Goal: Task Accomplishment & Management: Use online tool/utility

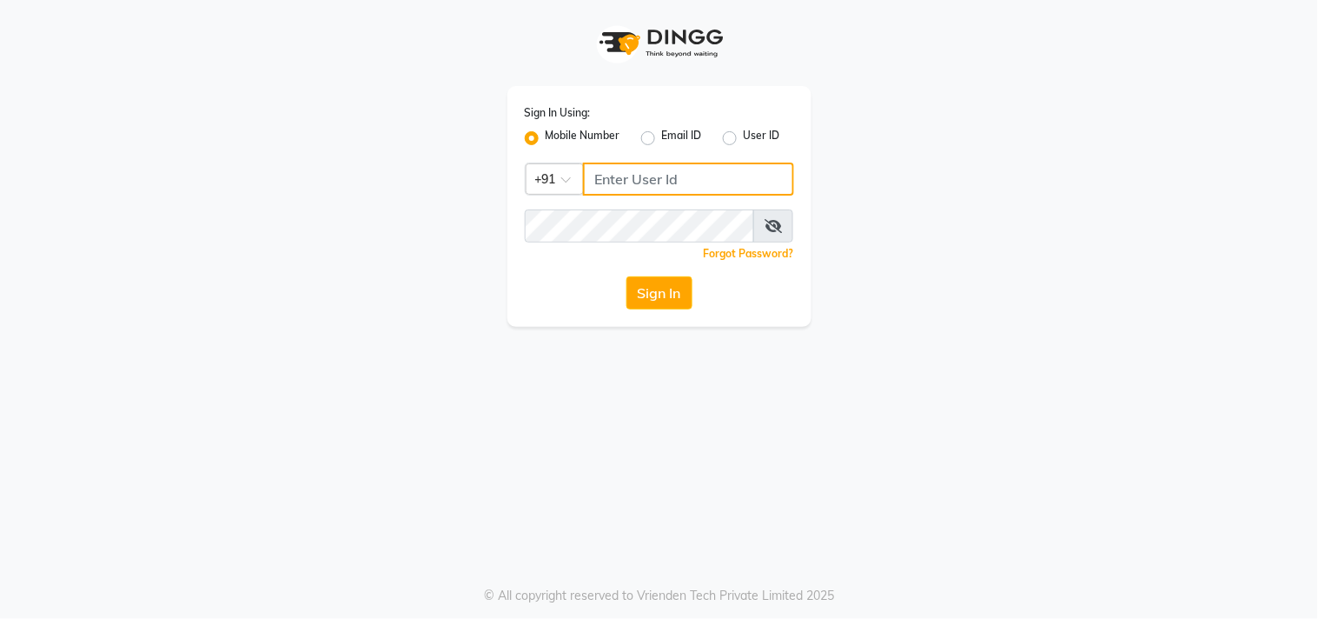
click at [708, 167] on input "Username" at bounding box center [688, 179] width 211 height 33
type input "9606996635"
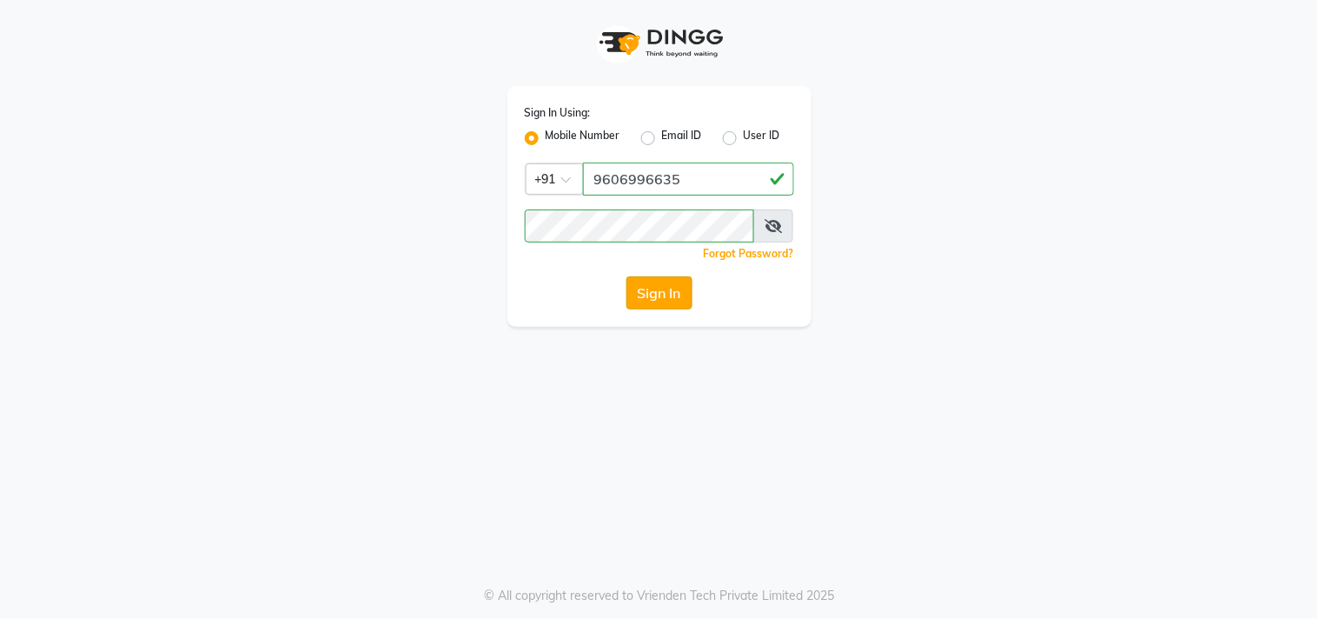
click at [662, 289] on button "Sign In" at bounding box center [660, 292] width 66 height 33
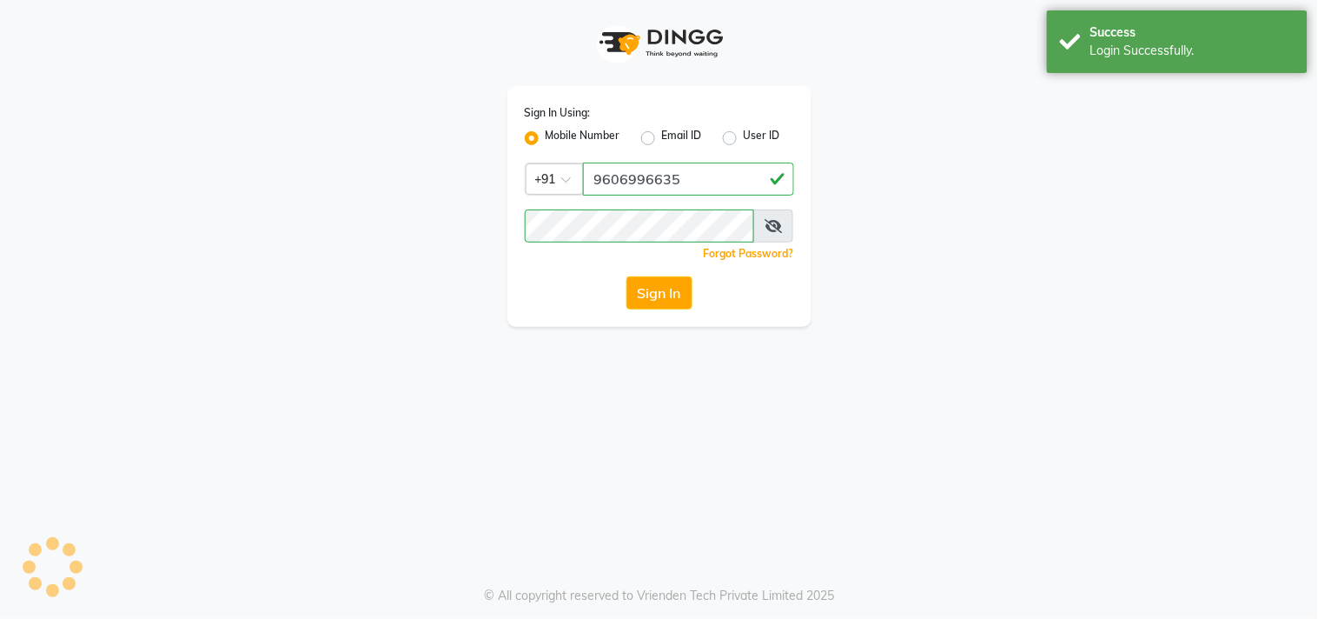
select select "service"
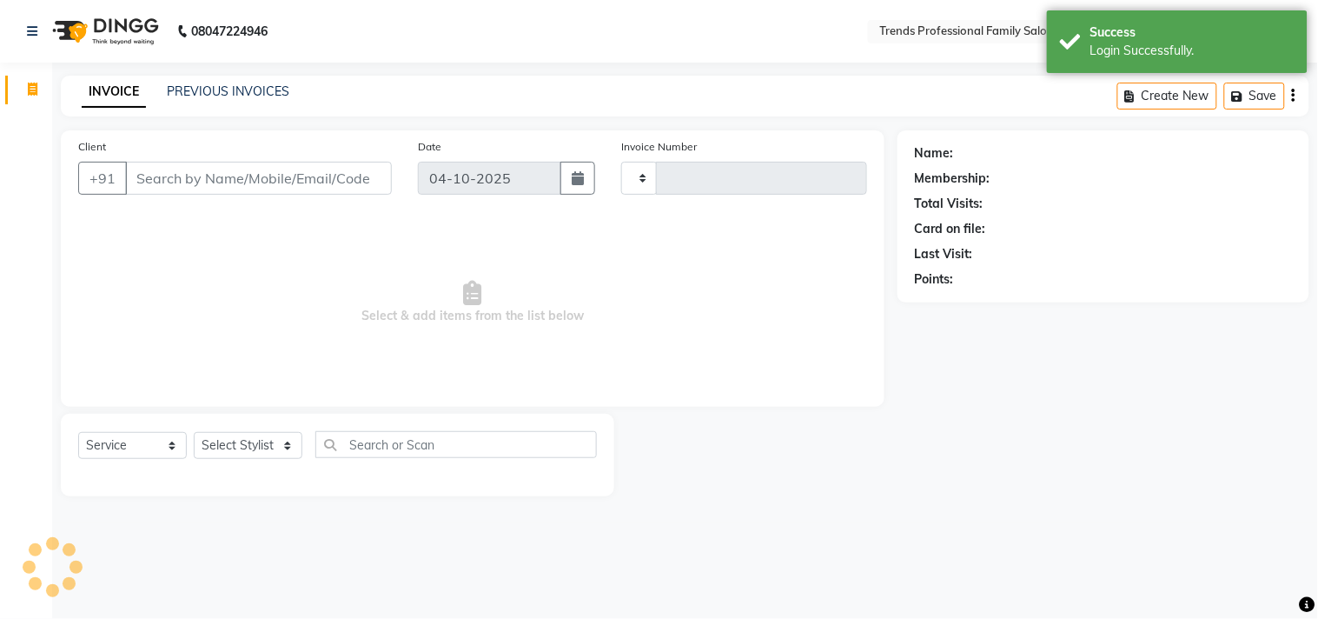
type input "3637"
select select "en"
select select "7345"
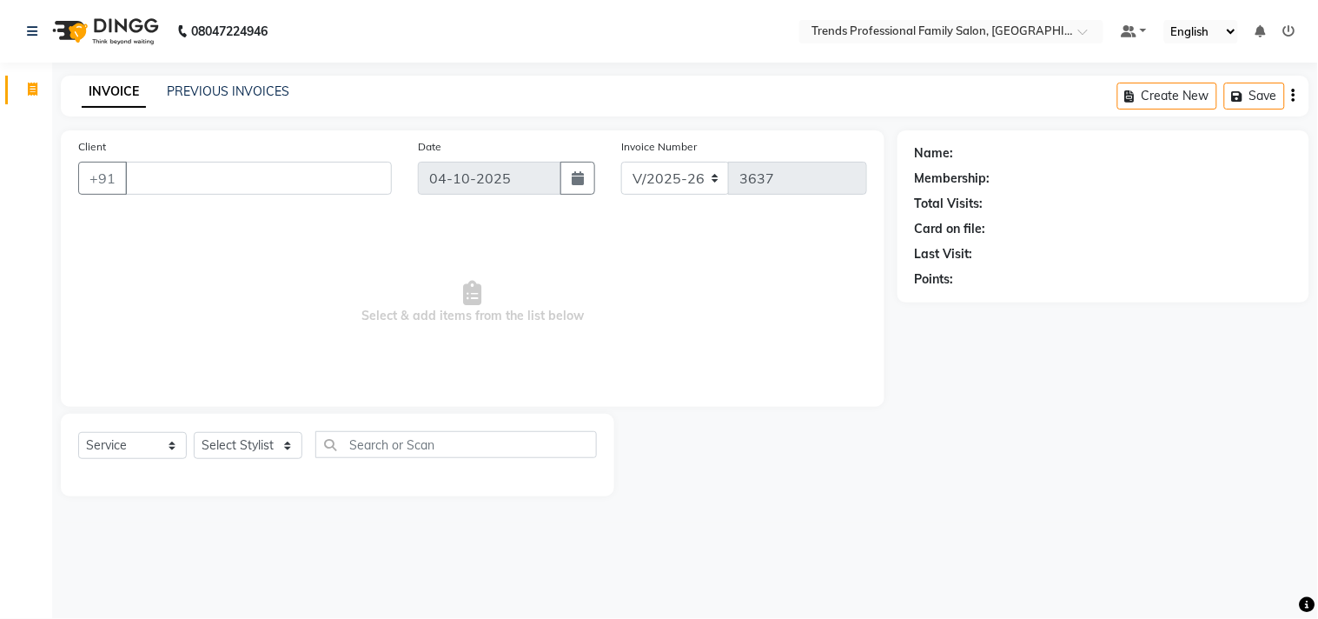
click at [357, 462] on div "Select Service Product Membership Package Voucher Prepaid Gift Card Select Styl…" at bounding box center [337, 451] width 519 height 41
click at [369, 447] on input "text" at bounding box center [456, 444] width 282 height 27
type input "b"
drag, startPoint x: 275, startPoint y: 334, endPoint x: 254, endPoint y: 428, distance: 97.0
click at [254, 428] on div "Client +91 Date [DATE] Invoice Number V/2025 V/[PHONE_NUMBER] Select & add item…" at bounding box center [473, 313] width 850 height 366
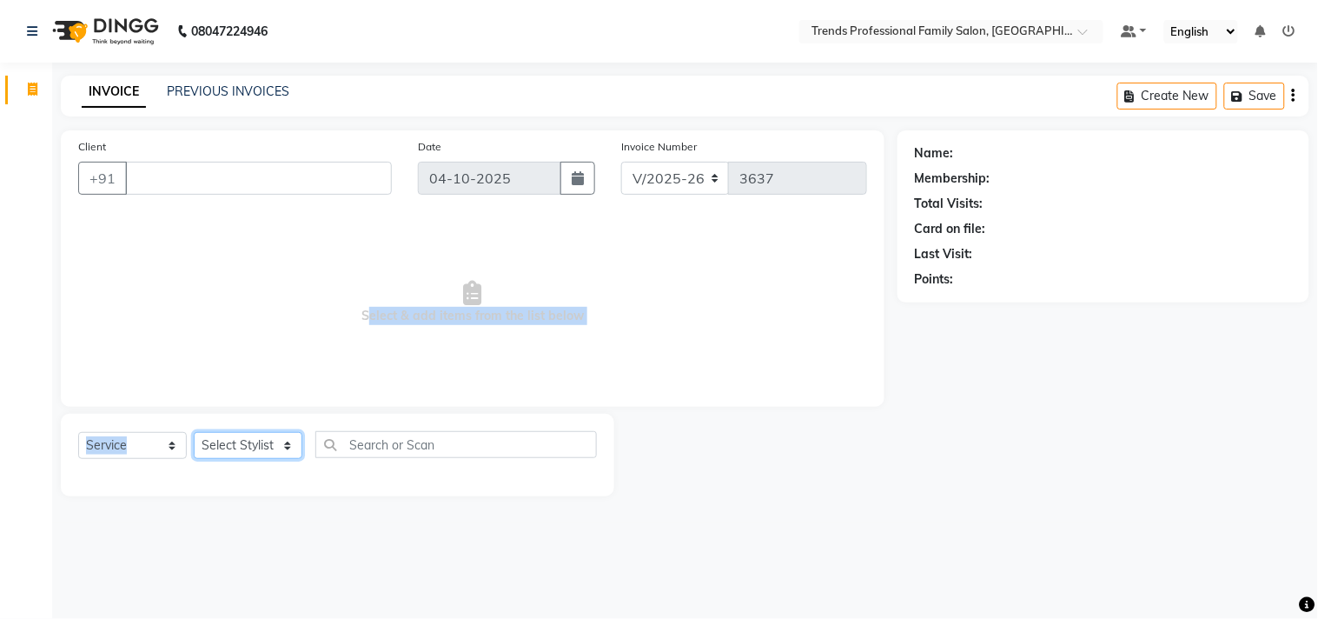
click at [238, 444] on select "Select Stylist AVANTHIKA [PERSON_NAME] [PERSON_NAME] [PERSON_NAME] RUSTHAM [PER…" at bounding box center [248, 445] width 109 height 27
click at [90, 328] on span "Select & add items from the list below" at bounding box center [472, 303] width 789 height 174
click at [272, 440] on select "Select Stylist AVANTHIKA [PERSON_NAME] [PERSON_NAME] [PERSON_NAME] RUSTHAM [PER…" at bounding box center [248, 445] width 109 height 27
select select "84239"
click at [194, 433] on select "Select Stylist AVANTHIKA [PERSON_NAME] [PERSON_NAME] [PERSON_NAME] RUSTHAM [PER…" at bounding box center [248, 445] width 109 height 27
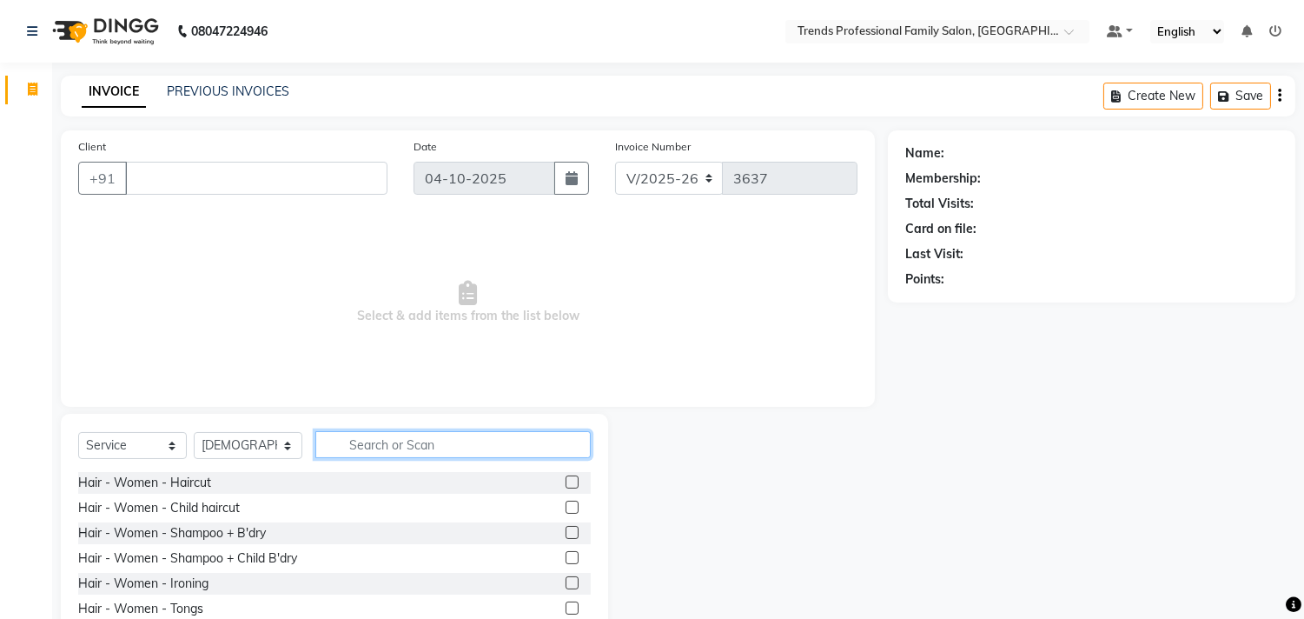
click at [366, 445] on input "text" at bounding box center [452, 444] width 275 height 27
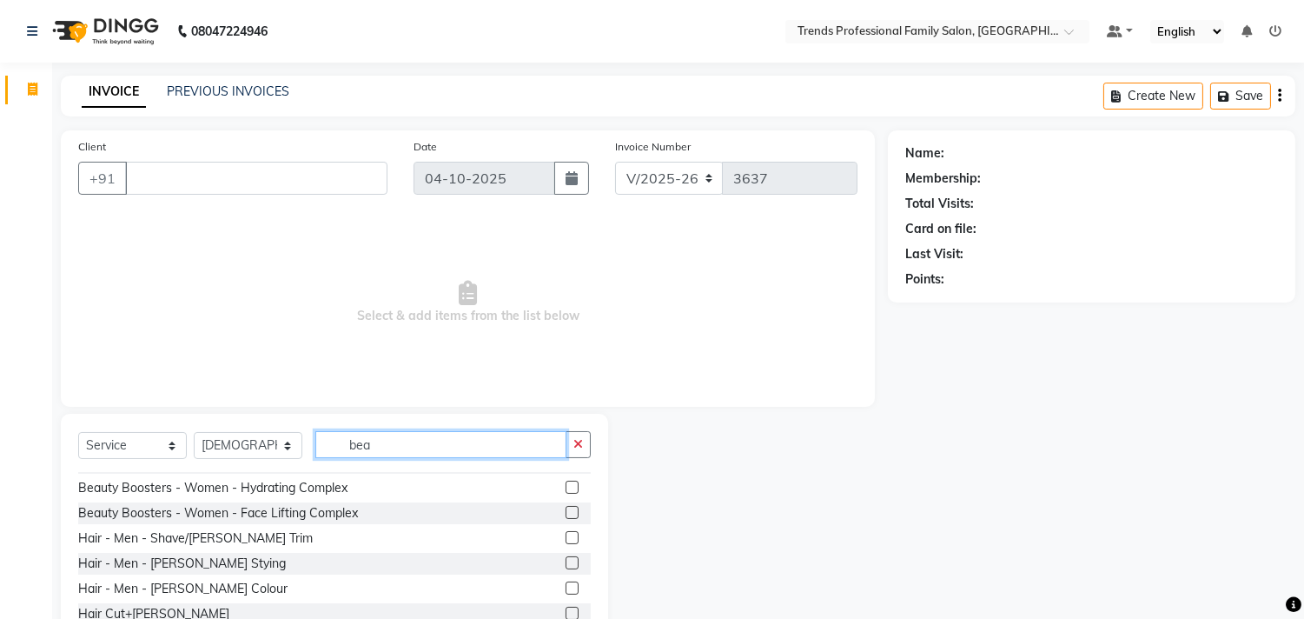
scroll to position [78, 0]
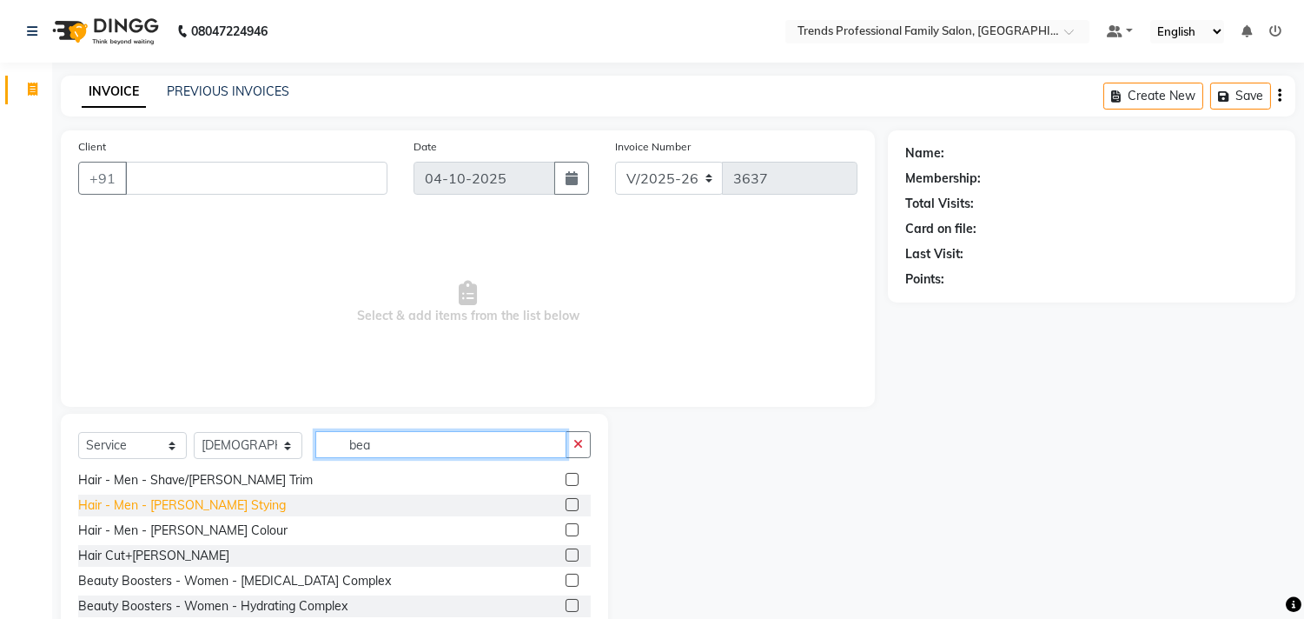
type input "bea"
click at [186, 506] on div "Hair - Men - [PERSON_NAME] Stying" at bounding box center [182, 505] width 208 height 18
checkbox input "false"
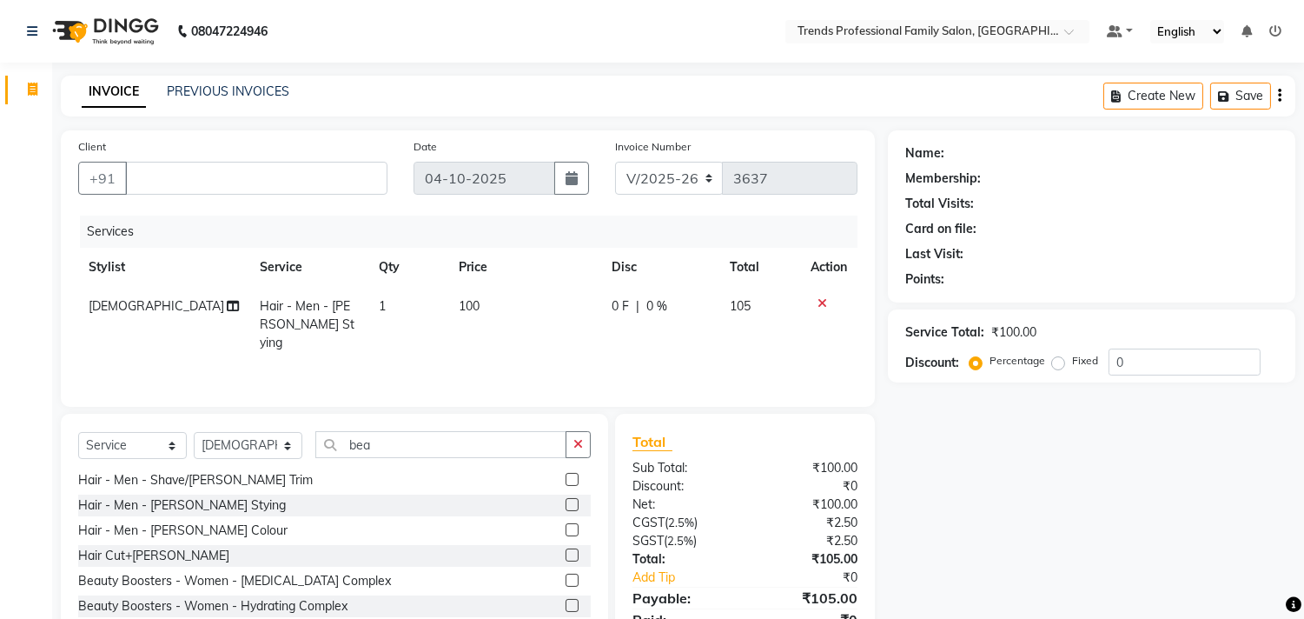
click at [824, 304] on icon at bounding box center [823, 303] width 10 height 12
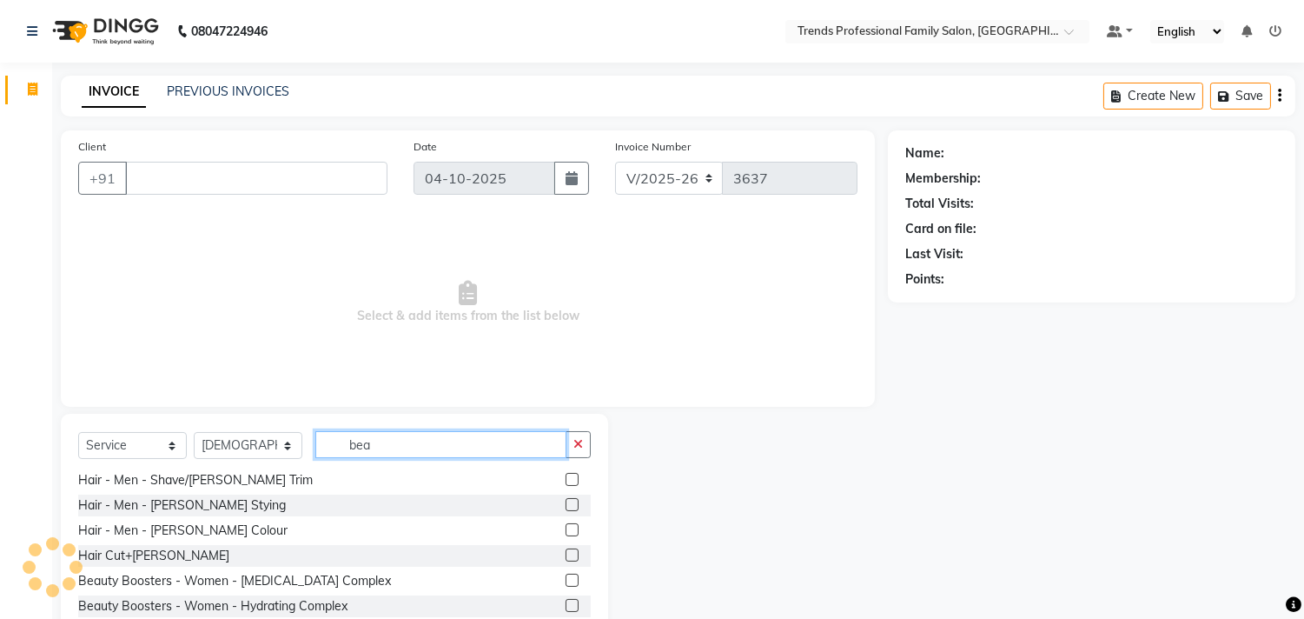
click at [413, 446] on input "bea" at bounding box center [440, 444] width 251 height 27
type input "b"
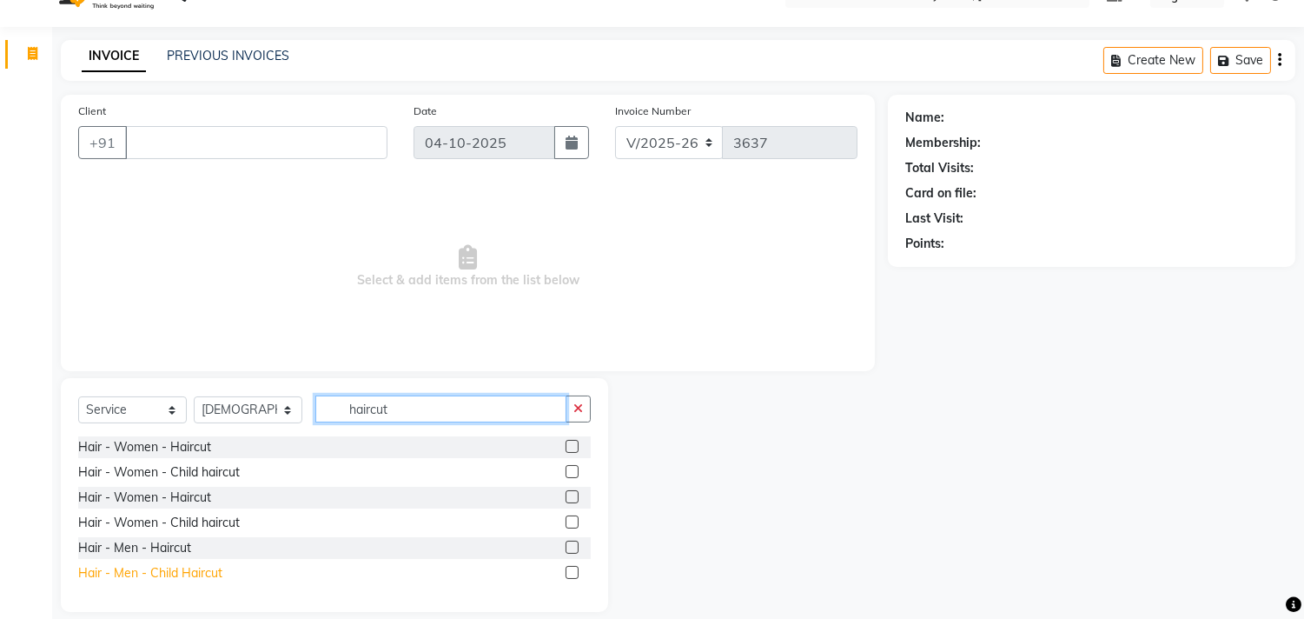
scroll to position [55, 0]
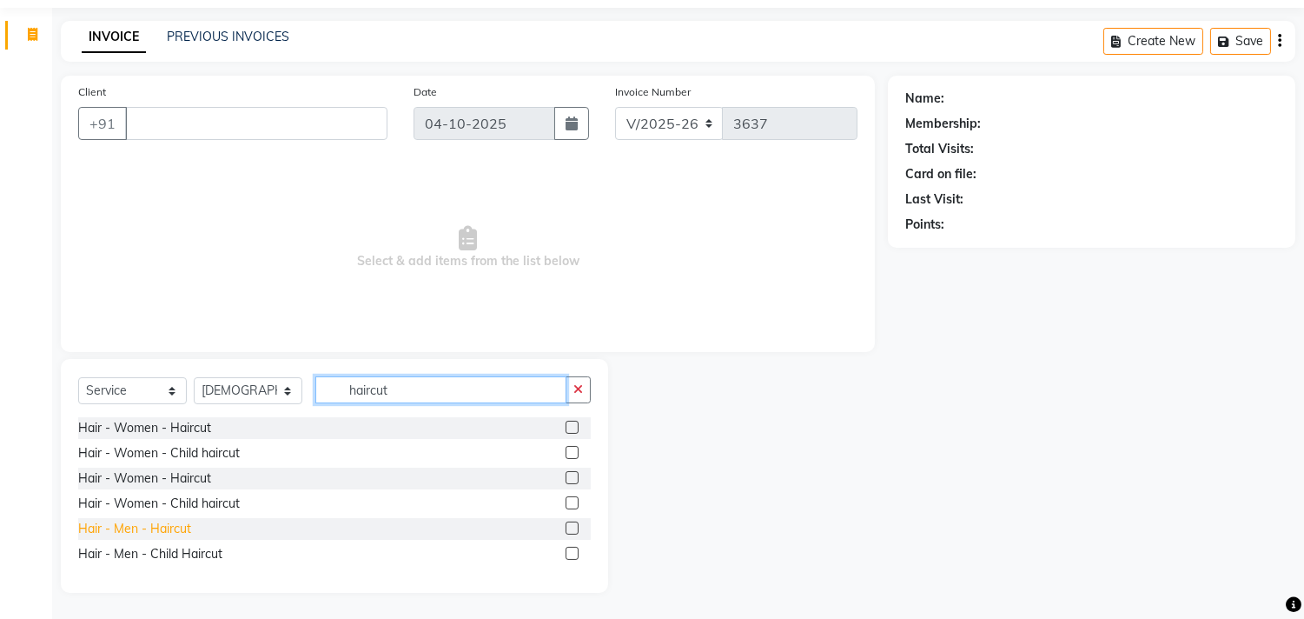
type input "haircut"
click at [152, 532] on div "Hair - Men - Haircut" at bounding box center [134, 529] width 113 height 18
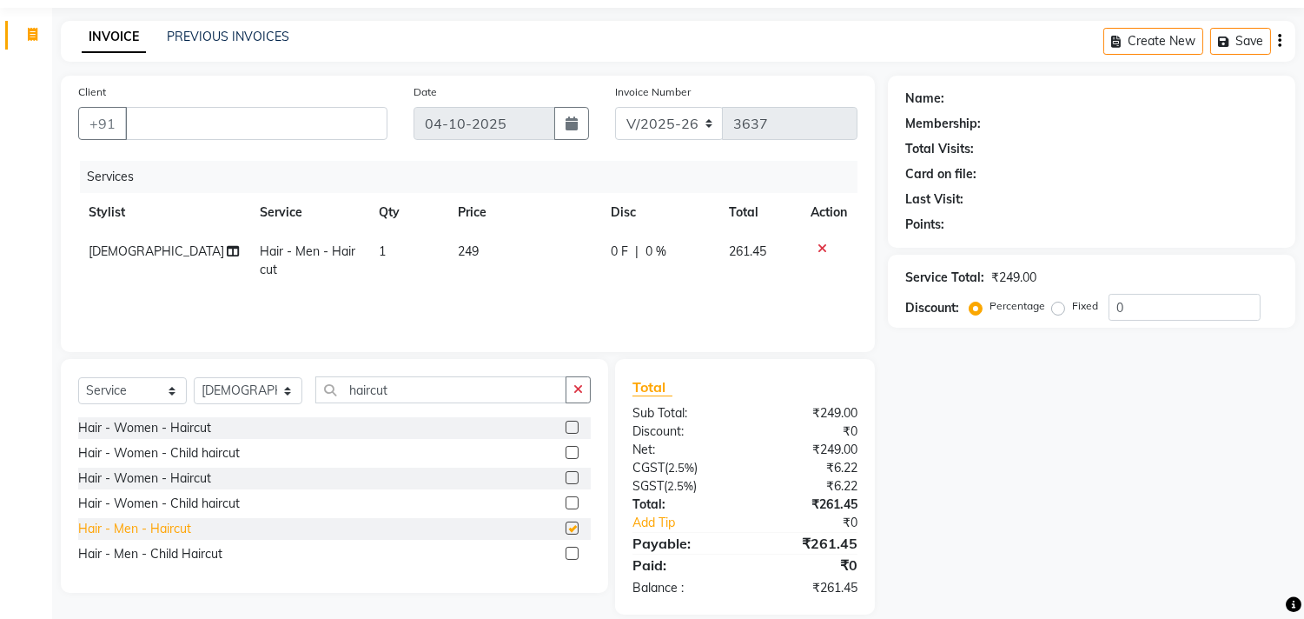
checkbox input "false"
click at [820, 250] on icon at bounding box center [823, 248] width 10 height 12
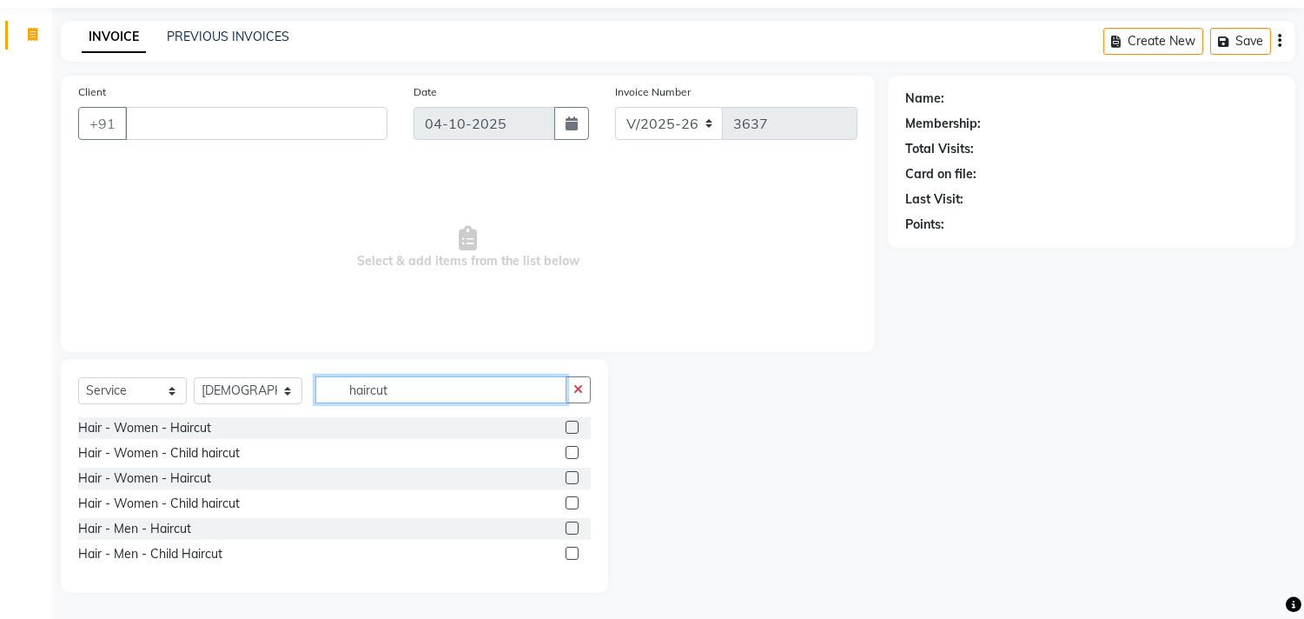
click at [520, 378] on input "haircut" at bounding box center [440, 389] width 251 height 27
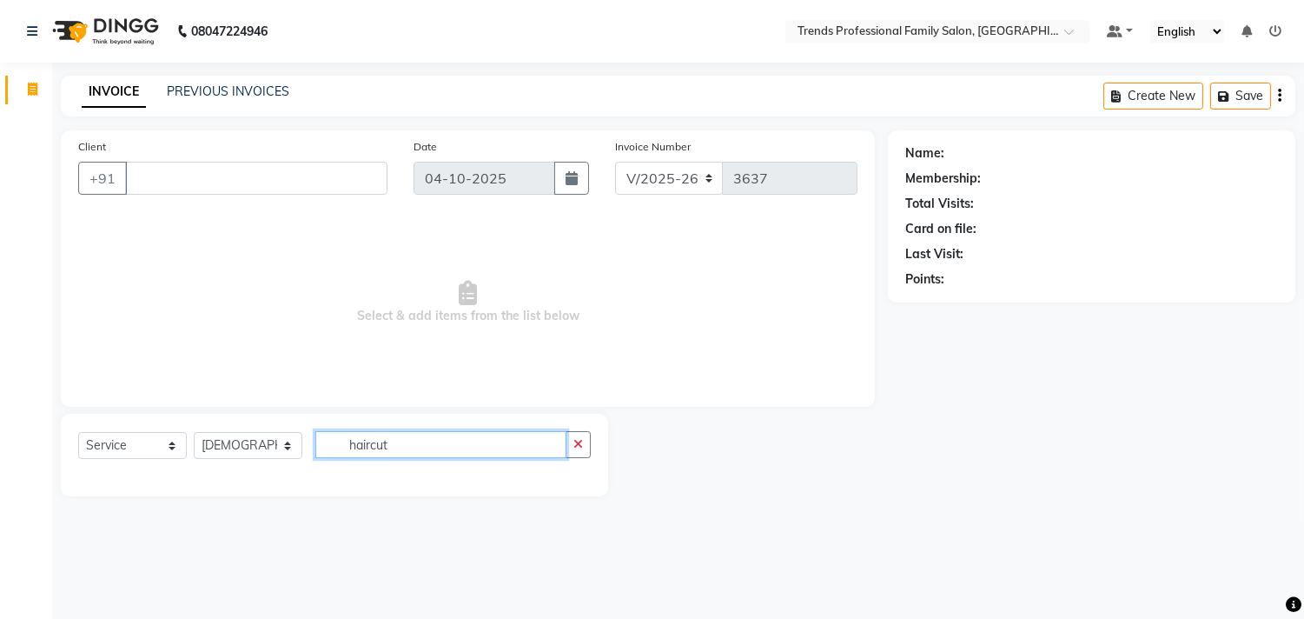
scroll to position [0, 0]
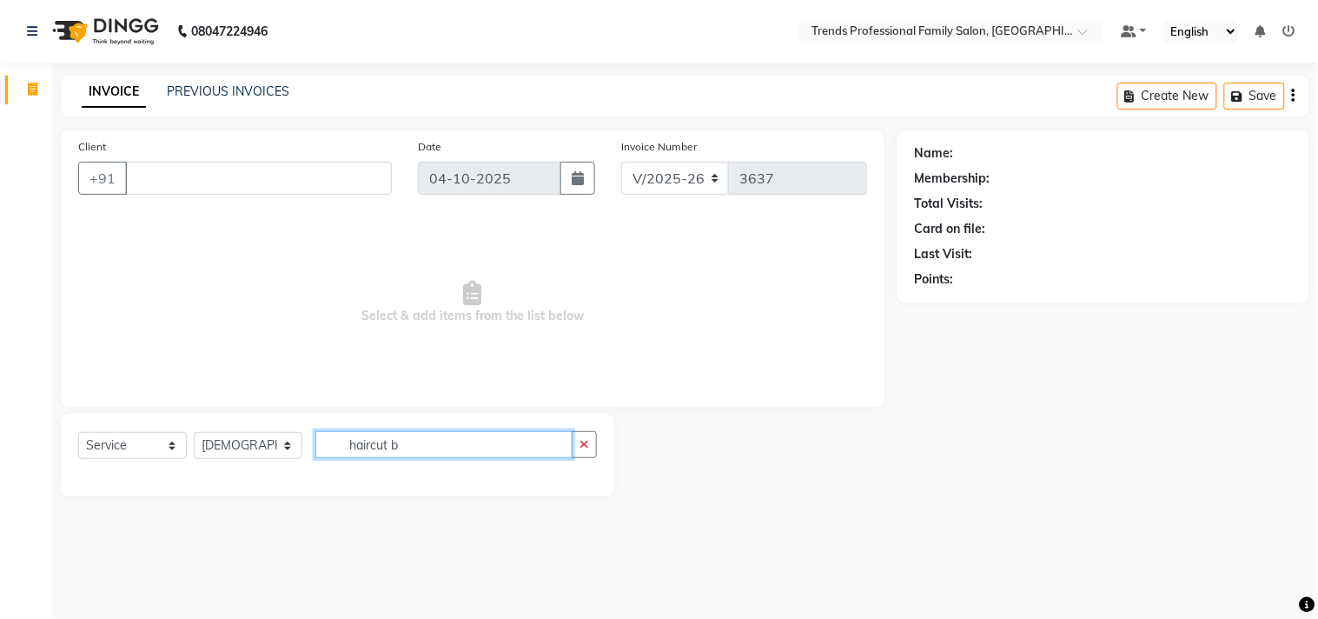
type input "haircut"
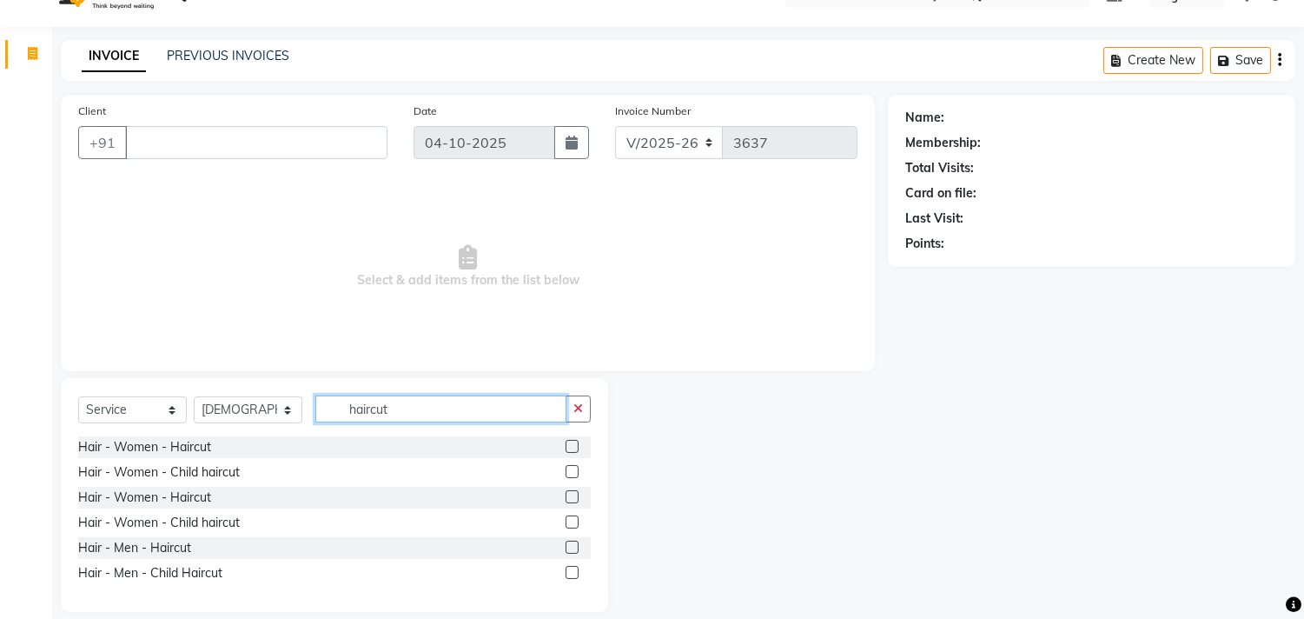
scroll to position [55, 0]
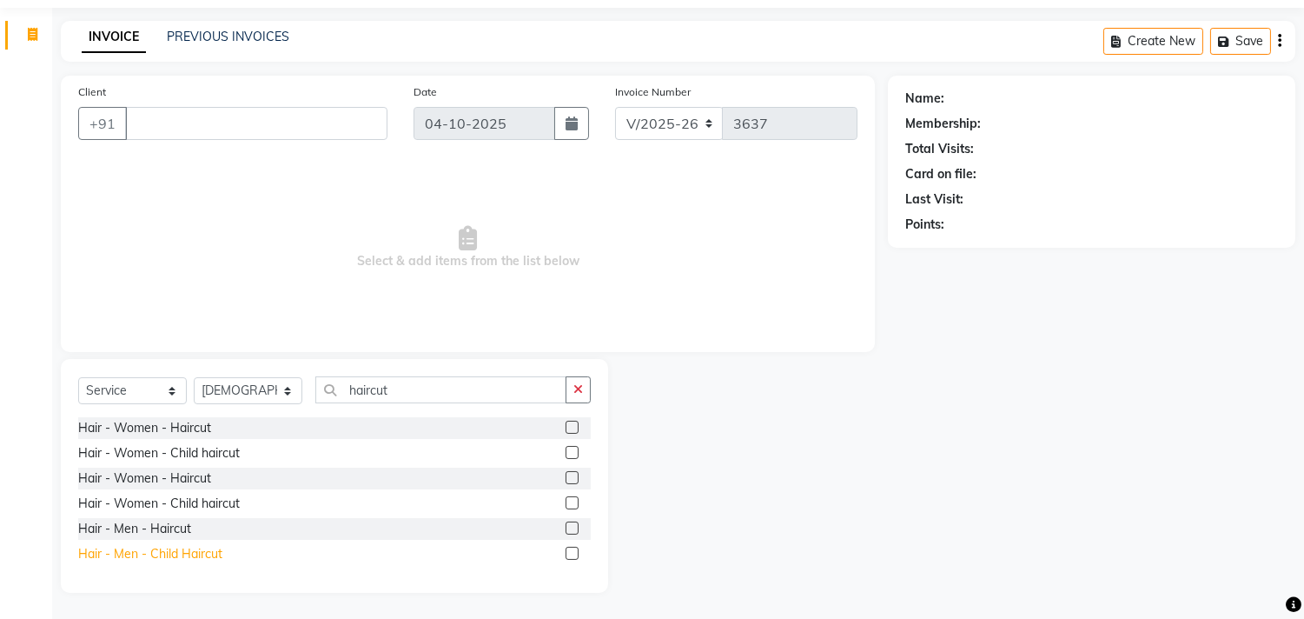
click at [125, 551] on div "Hair - Men - Child Haircut" at bounding box center [150, 554] width 144 height 18
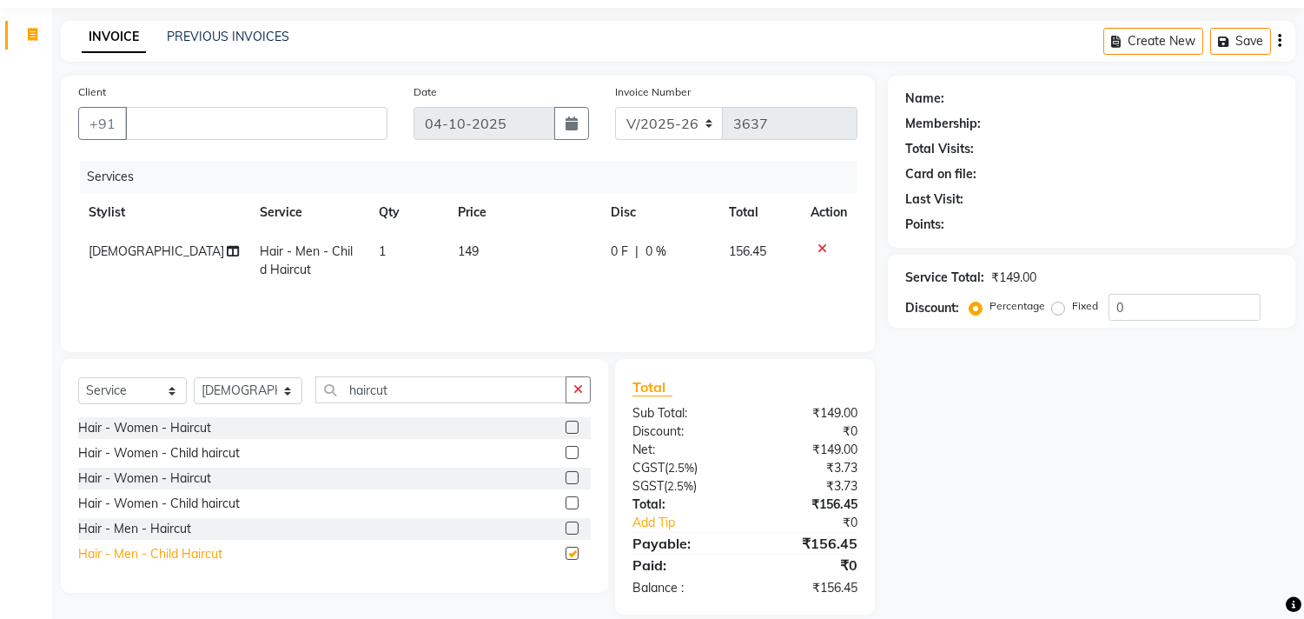
checkbox input "false"
click at [826, 246] on icon at bounding box center [823, 248] width 10 height 12
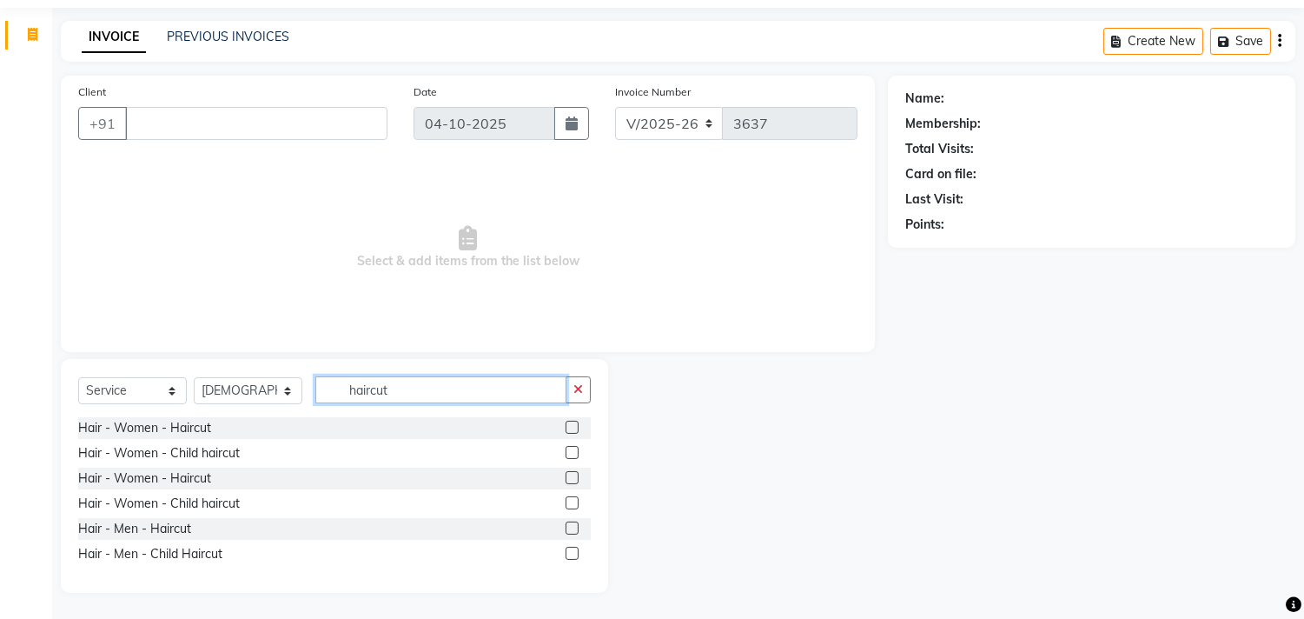
click at [401, 392] on input "haircut" at bounding box center [440, 389] width 251 height 27
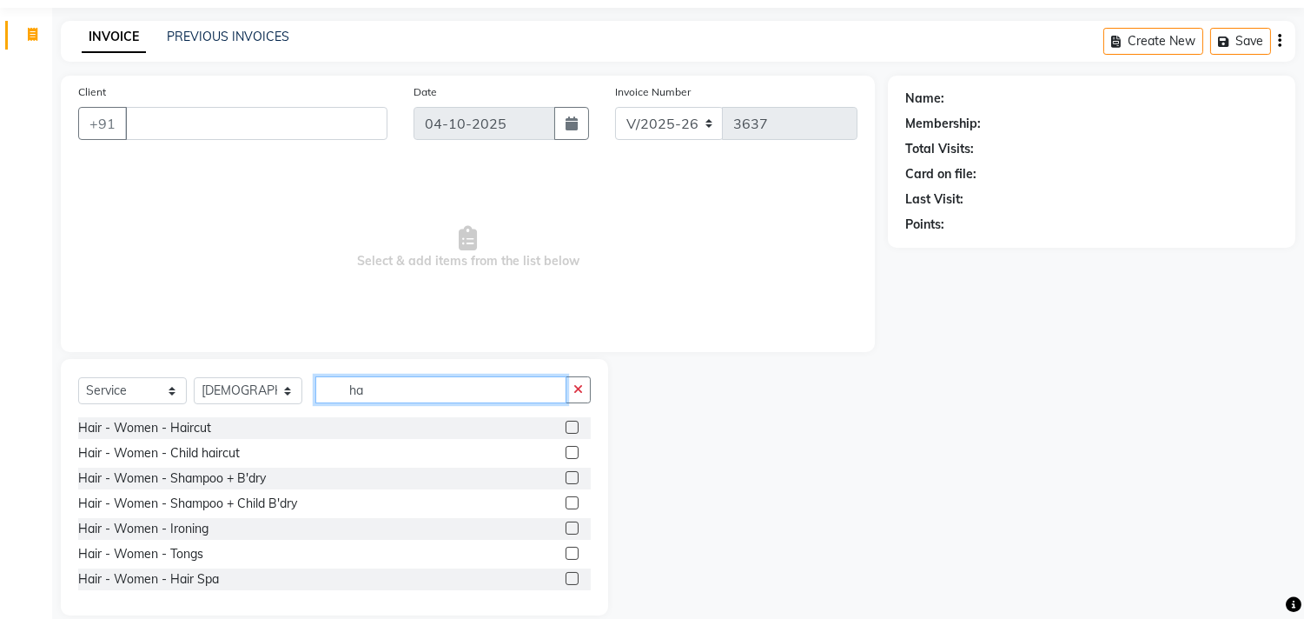
type input "h"
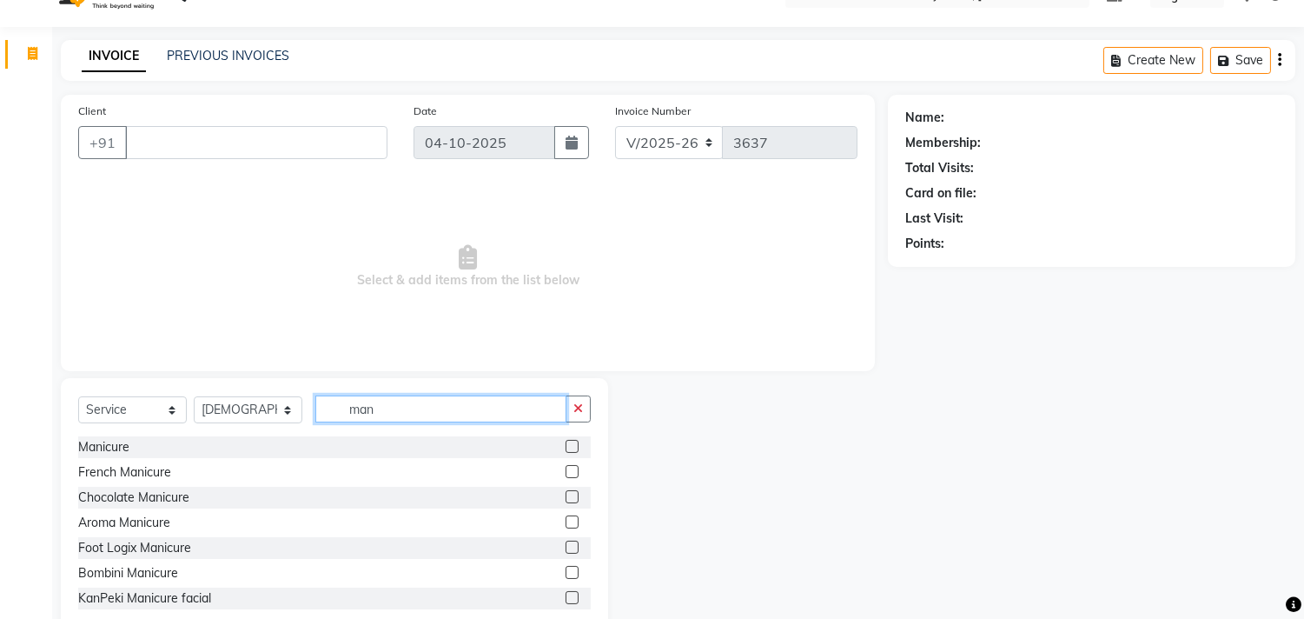
scroll to position [0, 0]
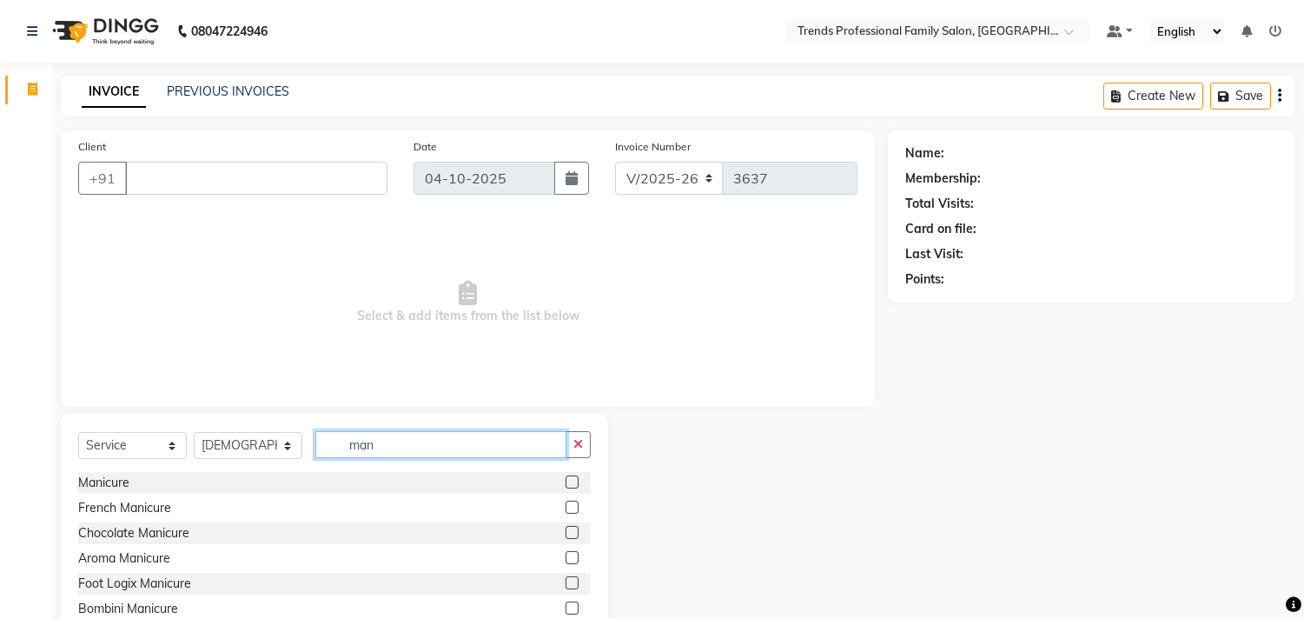
click at [422, 446] on input "man" at bounding box center [440, 444] width 251 height 27
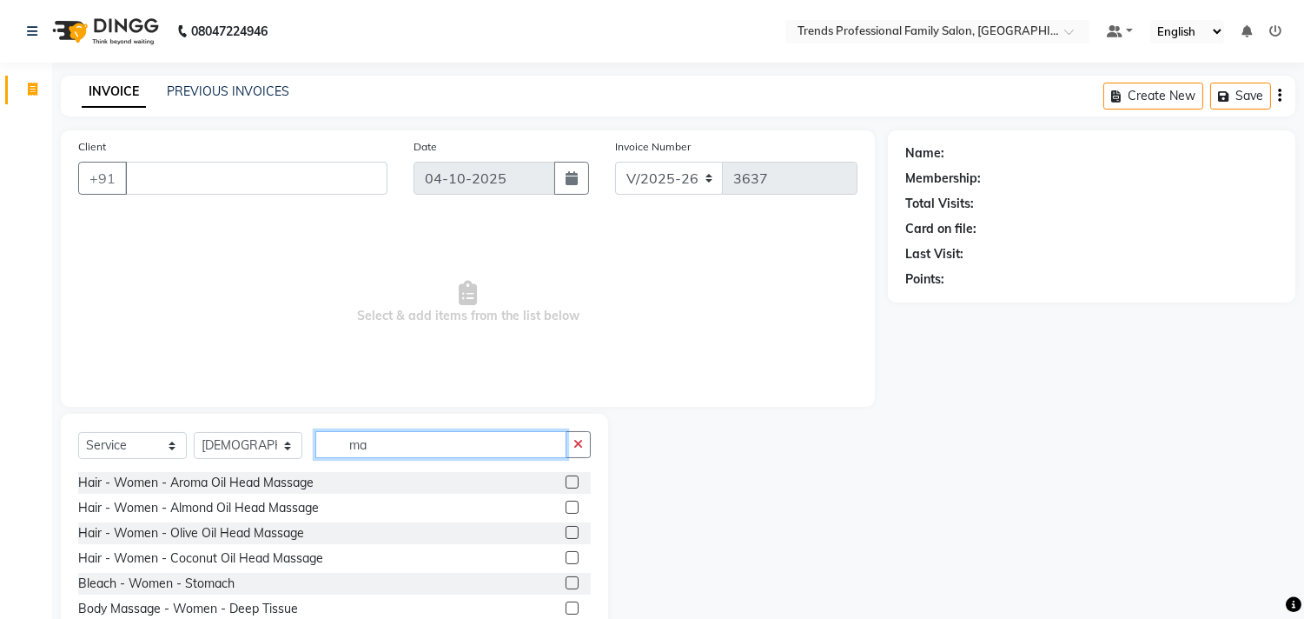
type input "m"
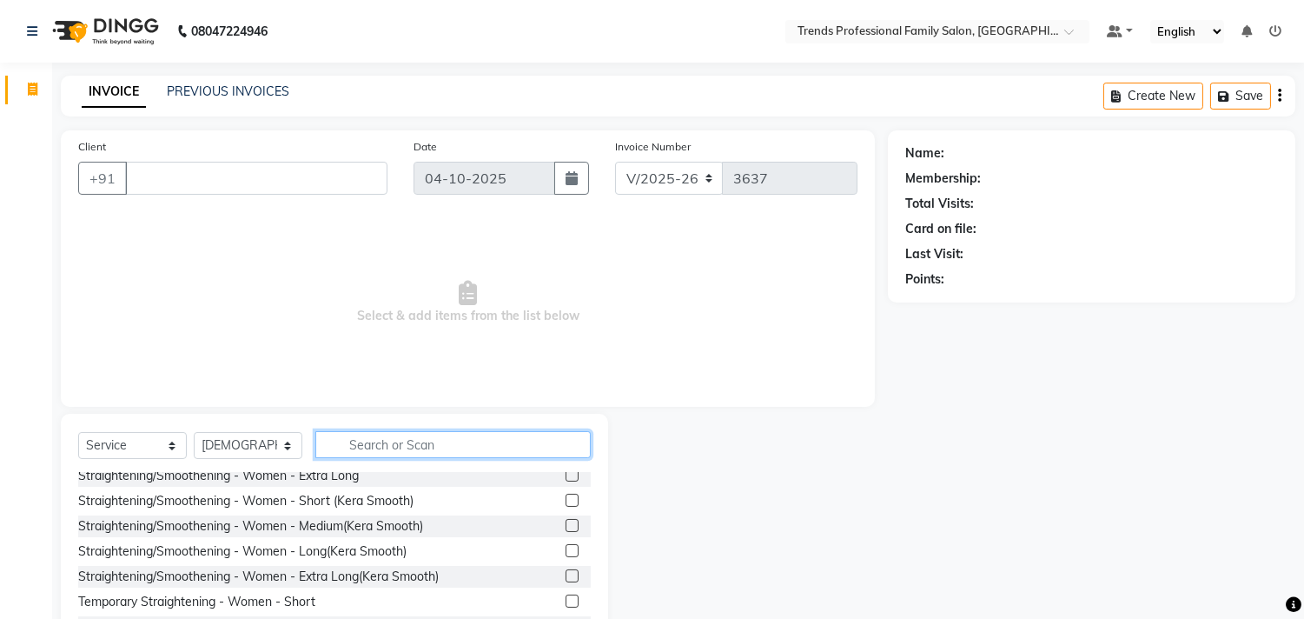
scroll to position [763, 0]
click at [413, 447] on input "text" at bounding box center [452, 444] width 275 height 27
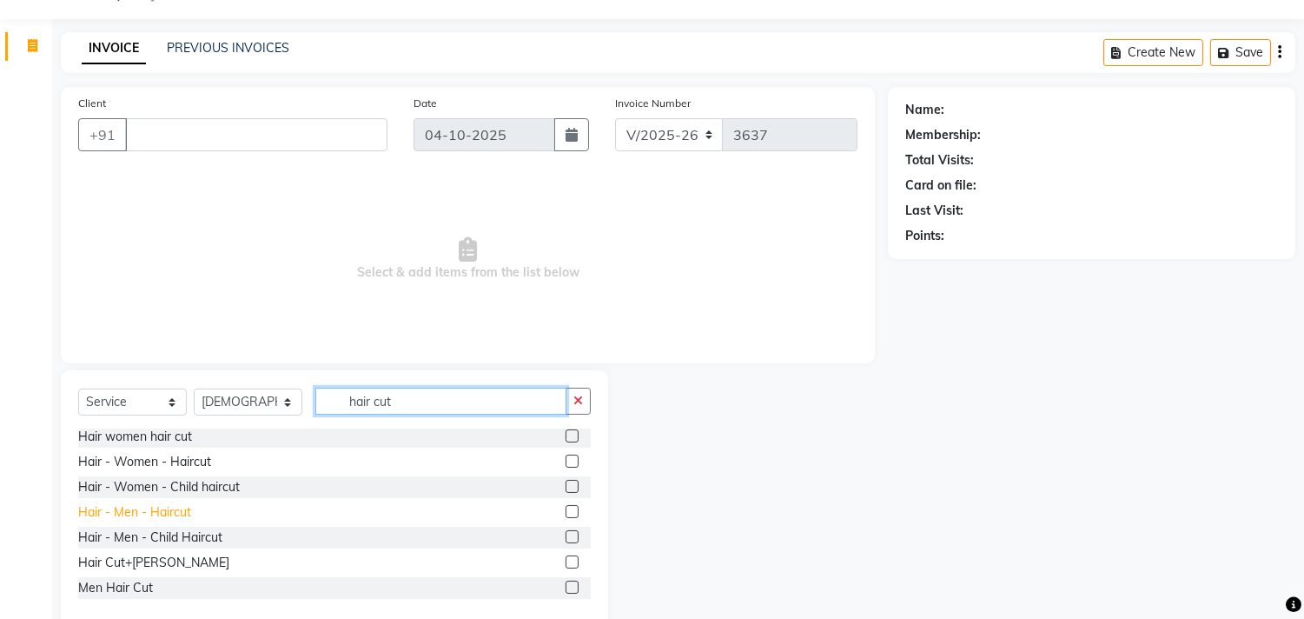
scroll to position [76, 0]
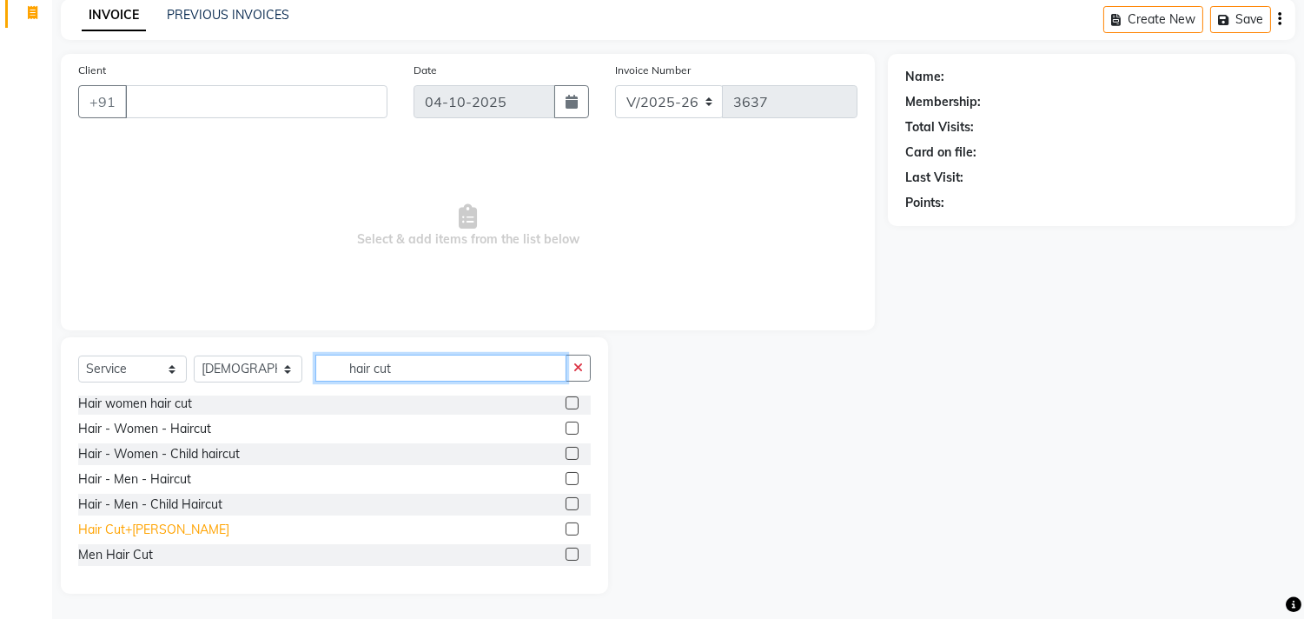
type input "hair cut"
click at [129, 530] on div "Hair Cut+[PERSON_NAME]" at bounding box center [153, 530] width 151 height 18
checkbox input "false"
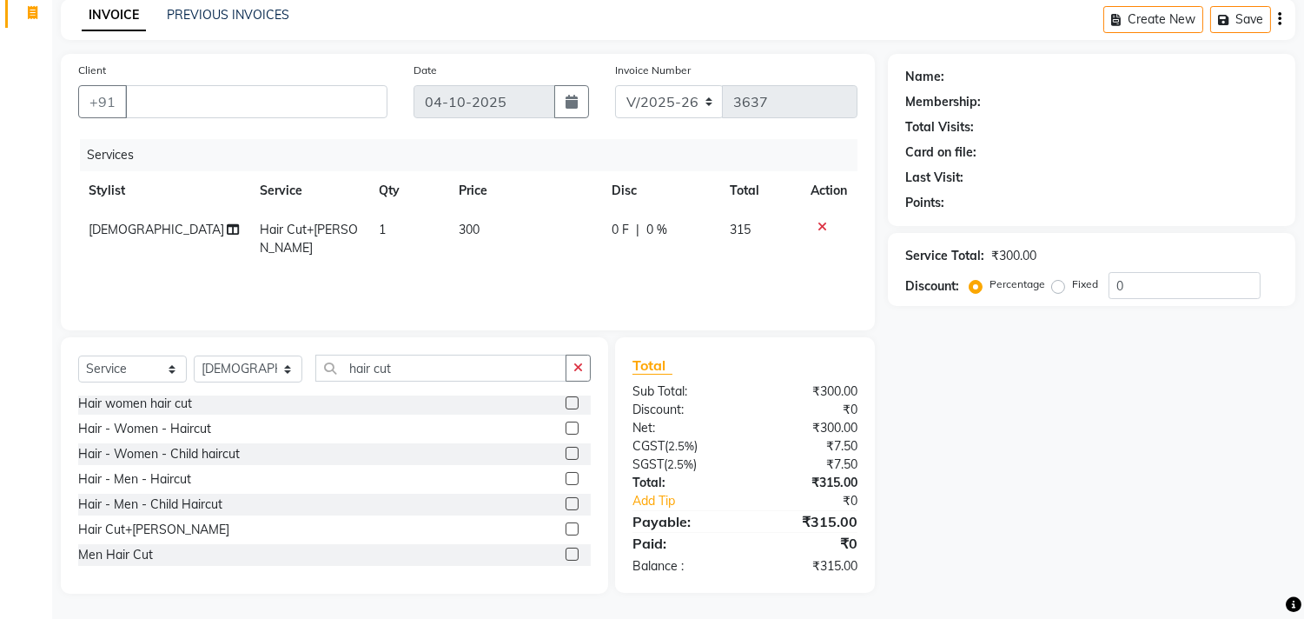
scroll to position [0, 0]
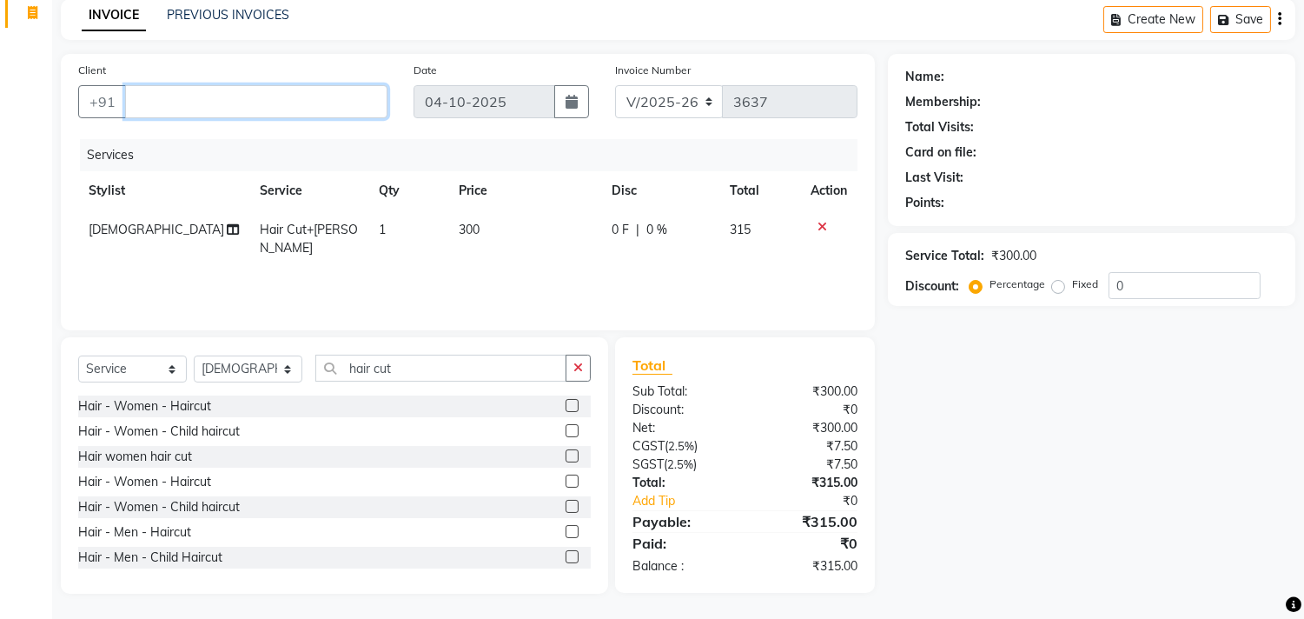
click at [271, 96] on input "Client" at bounding box center [256, 101] width 262 height 33
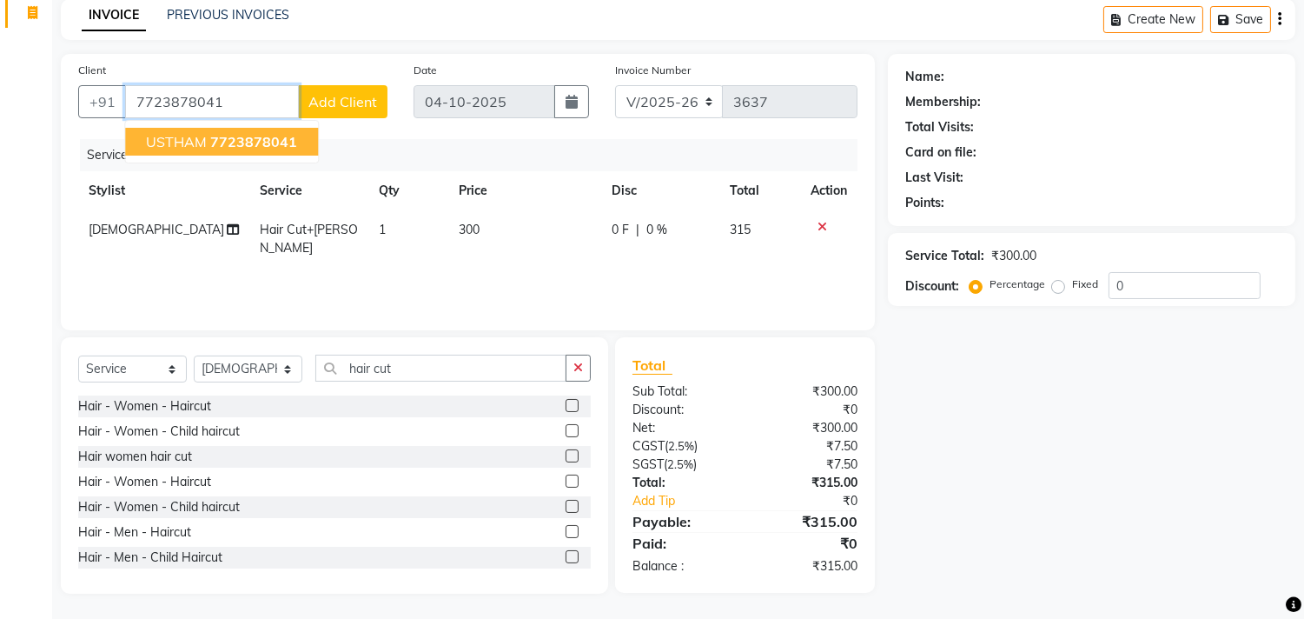
click at [197, 129] on button "USTHAM 7723878041" at bounding box center [221, 142] width 193 height 28
type input "7723878041"
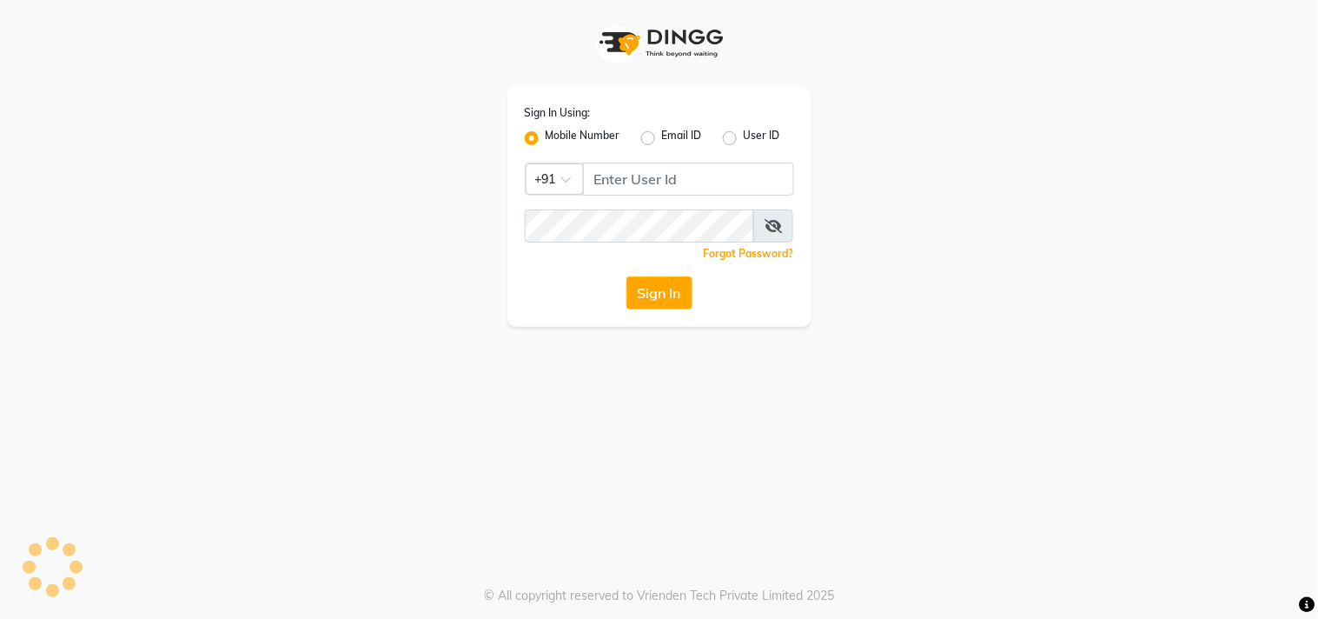
select select "7345"
select select "service"
